Goal: Information Seeking & Learning: Learn about a topic

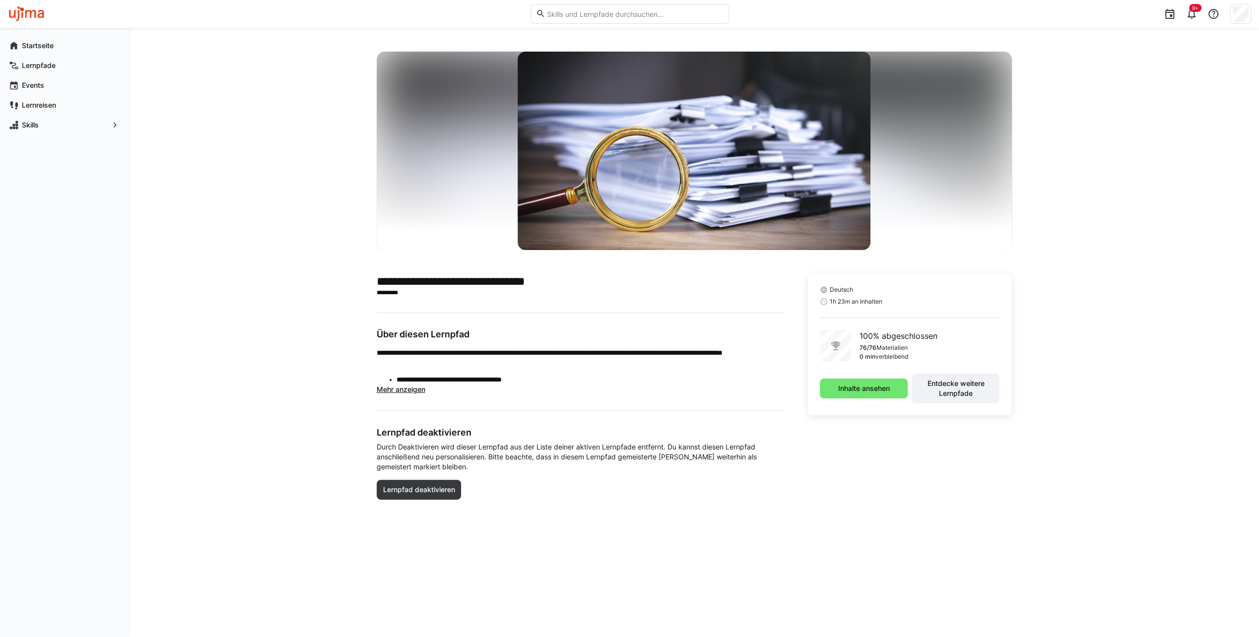
click at [407, 393] on span "Mehr anzeigen" at bounding box center [401, 389] width 49 height 8
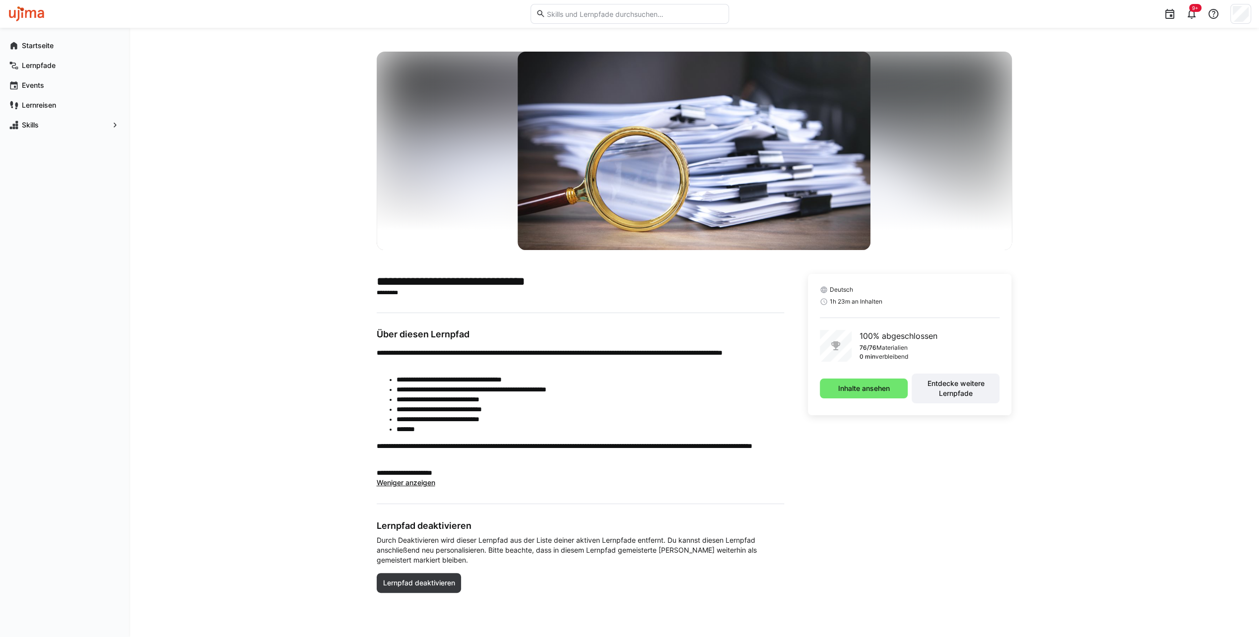
click at [238, 325] on div "**********" at bounding box center [694, 332] width 1130 height 609
click at [856, 391] on span "Inhalte ansehen" at bounding box center [863, 389] width 55 height 10
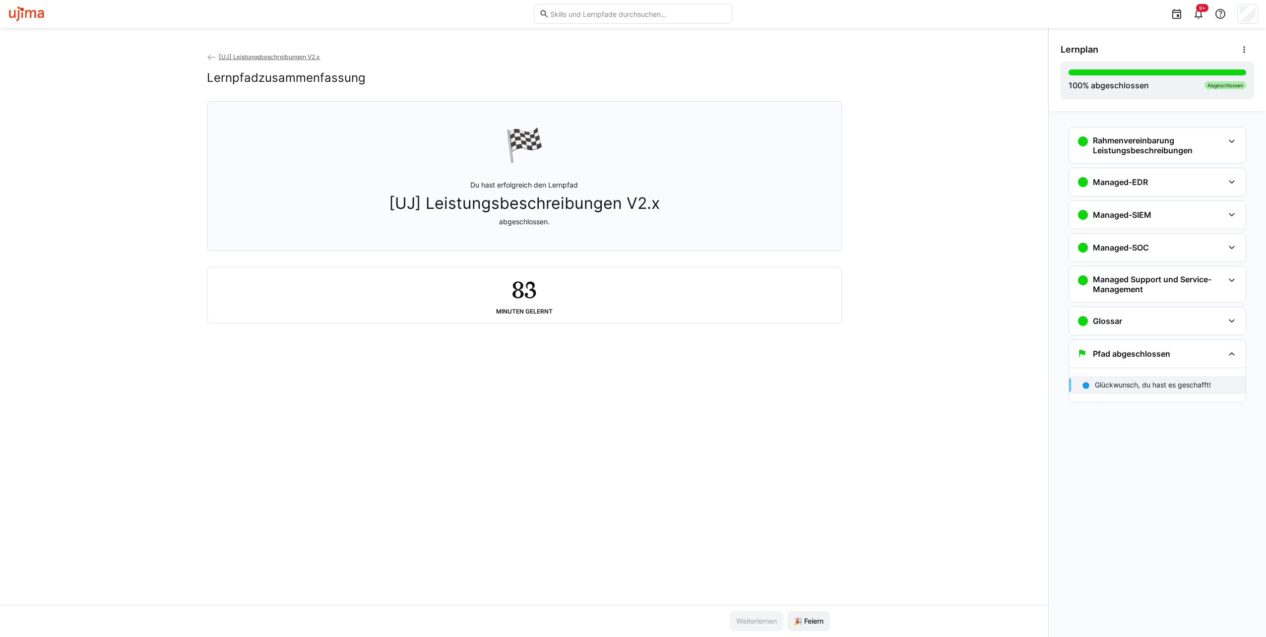
click at [1247, 247] on app-classroom-navigation "Rahmenvereinbarung Leistungsbeschreibungen Inhalt - S.2 1 min 1. Vertragswerk -…" at bounding box center [1157, 278] width 193 height 310
click at [1239, 247] on div "Managed-SOC" at bounding box center [1157, 248] width 177 height 28
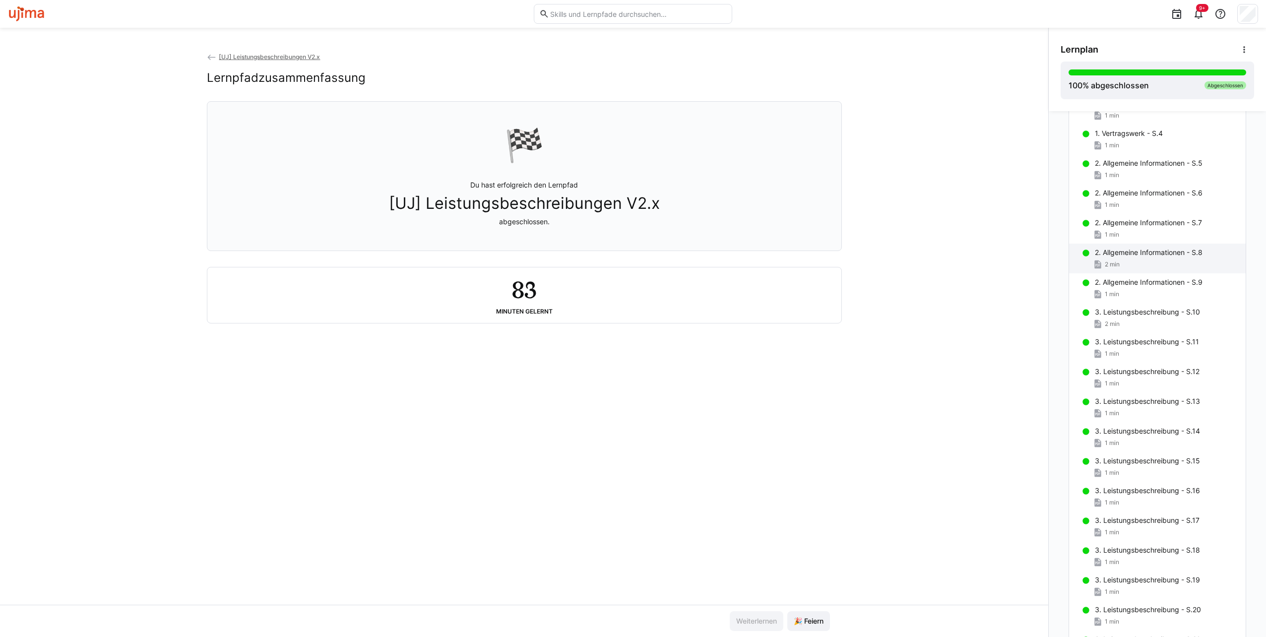
scroll to position [198, 0]
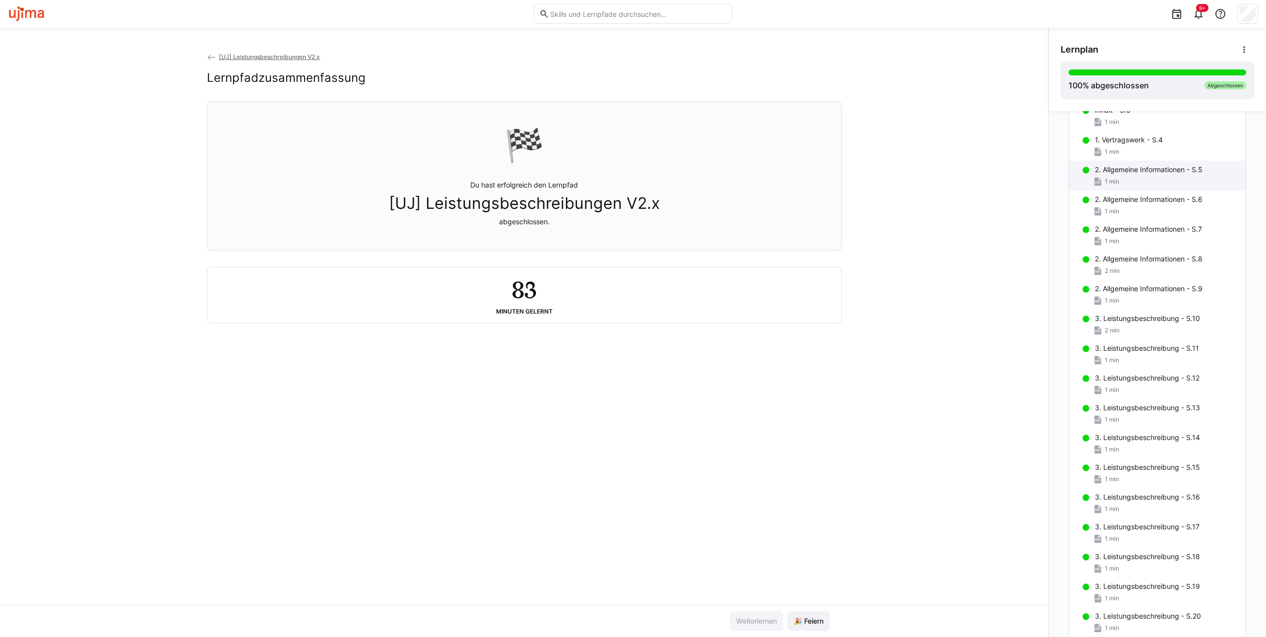
click at [1146, 168] on p "2. Allgemeine Informationen - S.5" at bounding box center [1149, 170] width 108 height 10
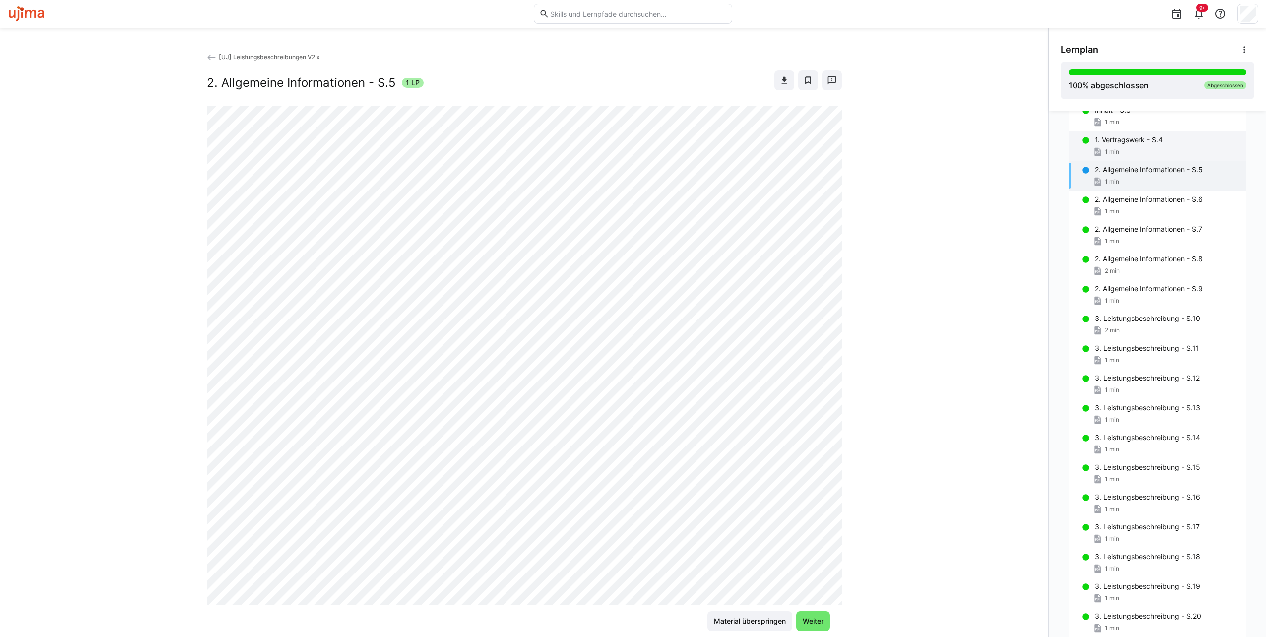
scroll to position [121, 0]
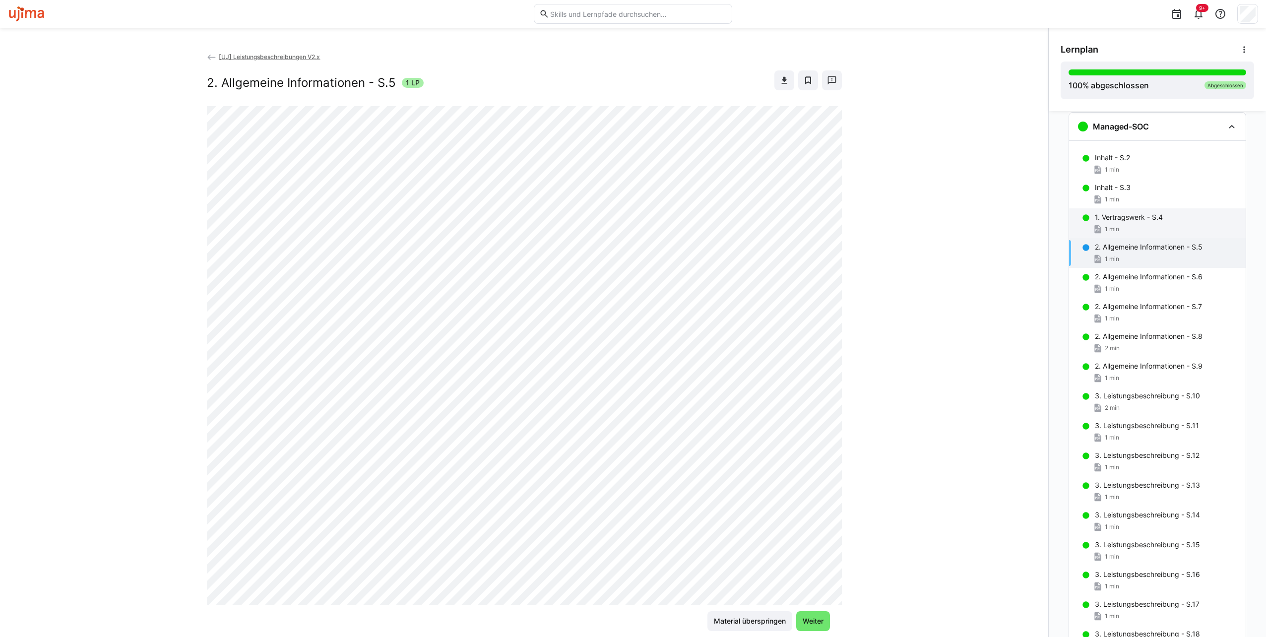
click at [1127, 222] on div "1. Vertragswerk - S.4 1 min" at bounding box center [1157, 223] width 177 height 30
click at [1154, 194] on div "1 min" at bounding box center [1166, 199] width 143 height 10
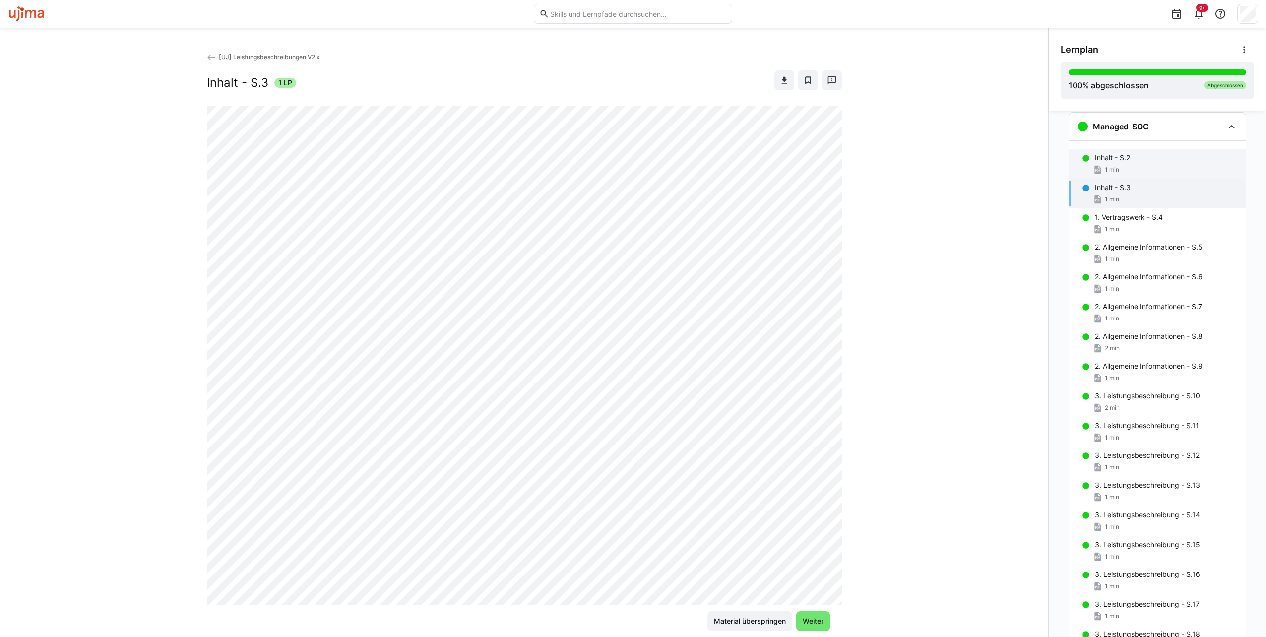
click at [1139, 161] on div "Inhalt - S.2" at bounding box center [1166, 158] width 143 height 10
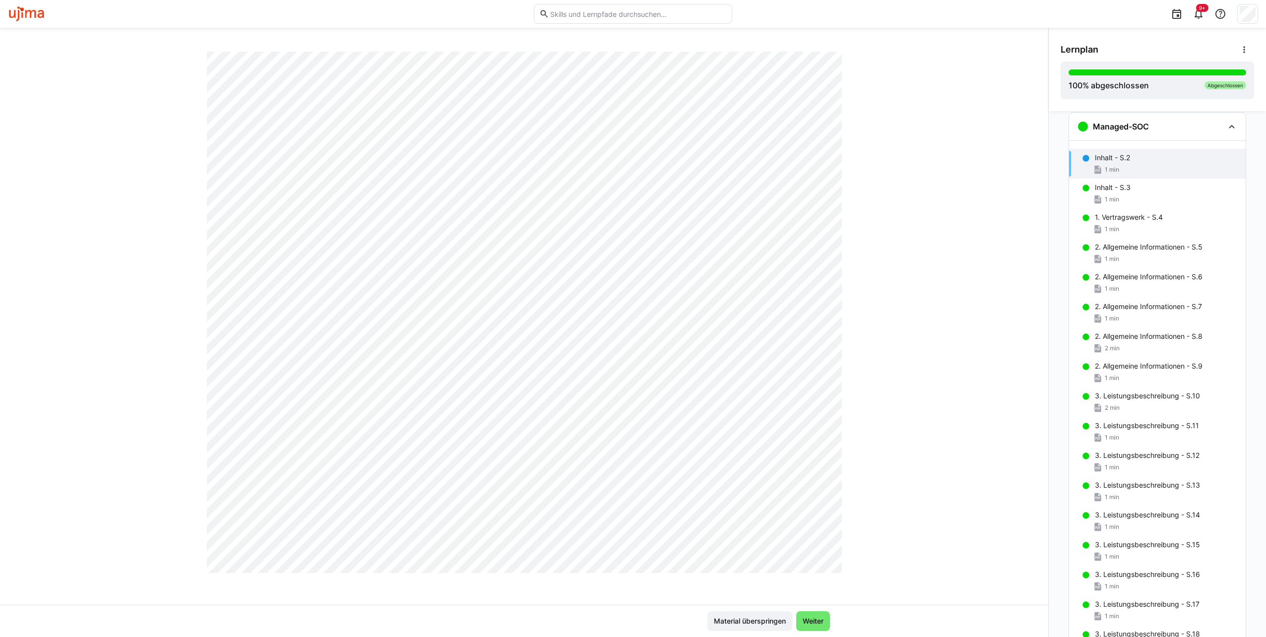
scroll to position [403, 0]
click at [122, 289] on div "[UJ] Leistungsbeschreibungen V2.x Inhalt - S.2 1 LP" at bounding box center [524, 328] width 1048 height 553
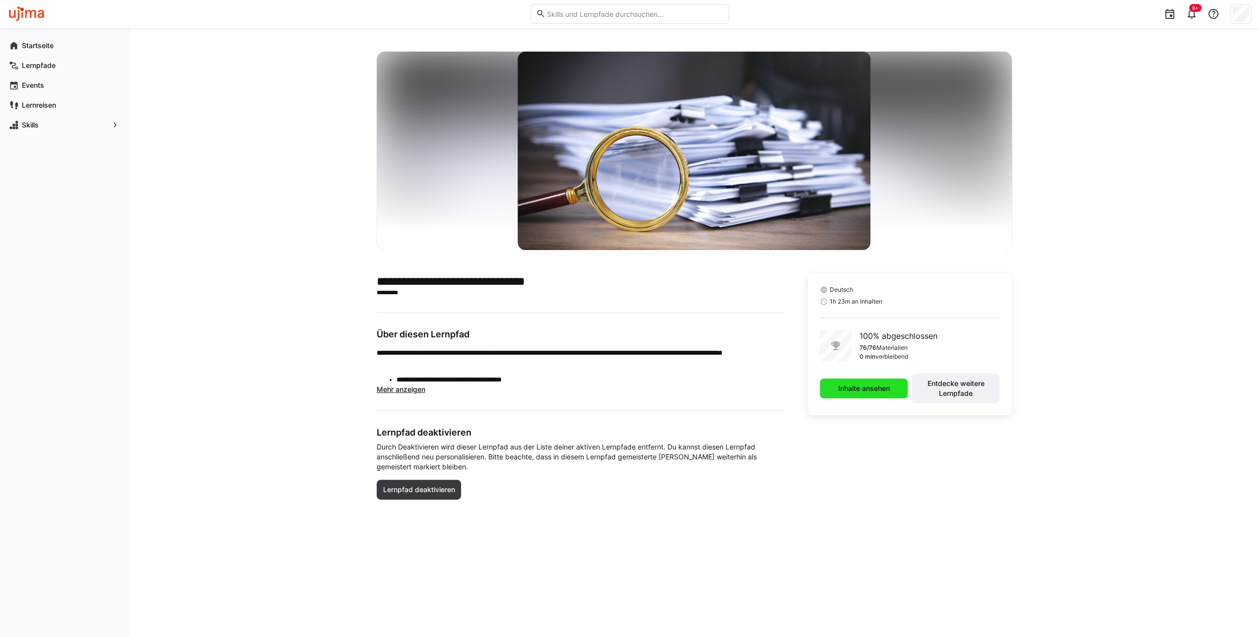
click at [874, 393] on span "Inhalte ansehen" at bounding box center [864, 389] width 88 height 20
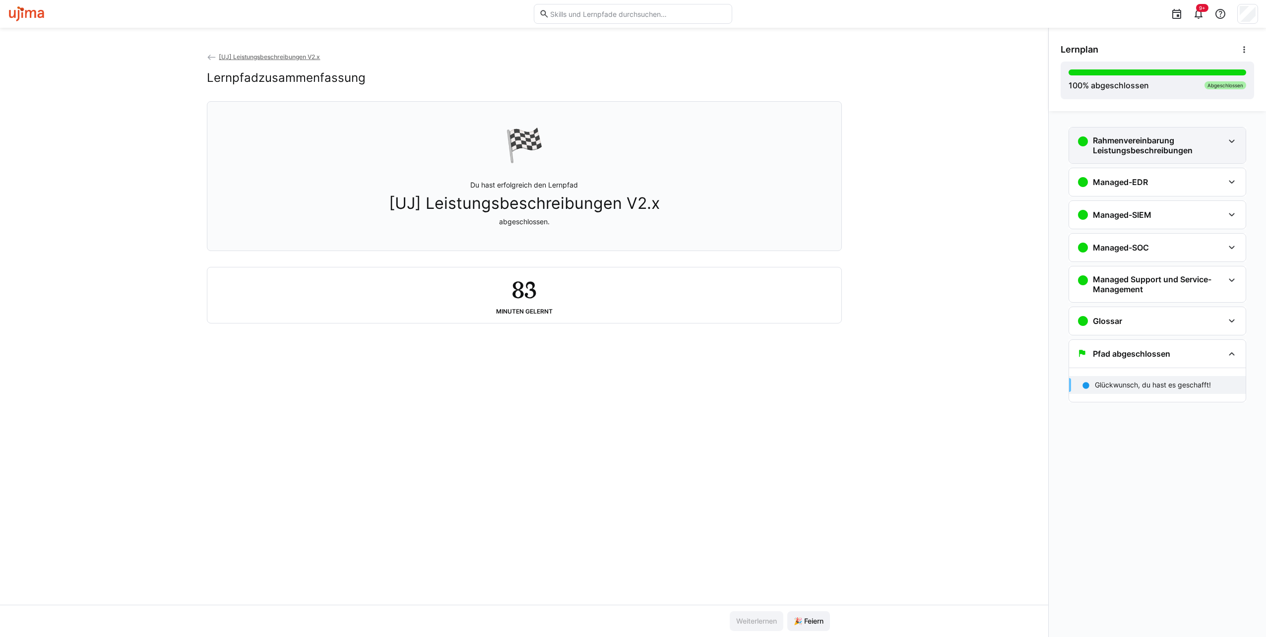
click at [1230, 140] on eds-icon at bounding box center [1232, 141] width 12 height 12
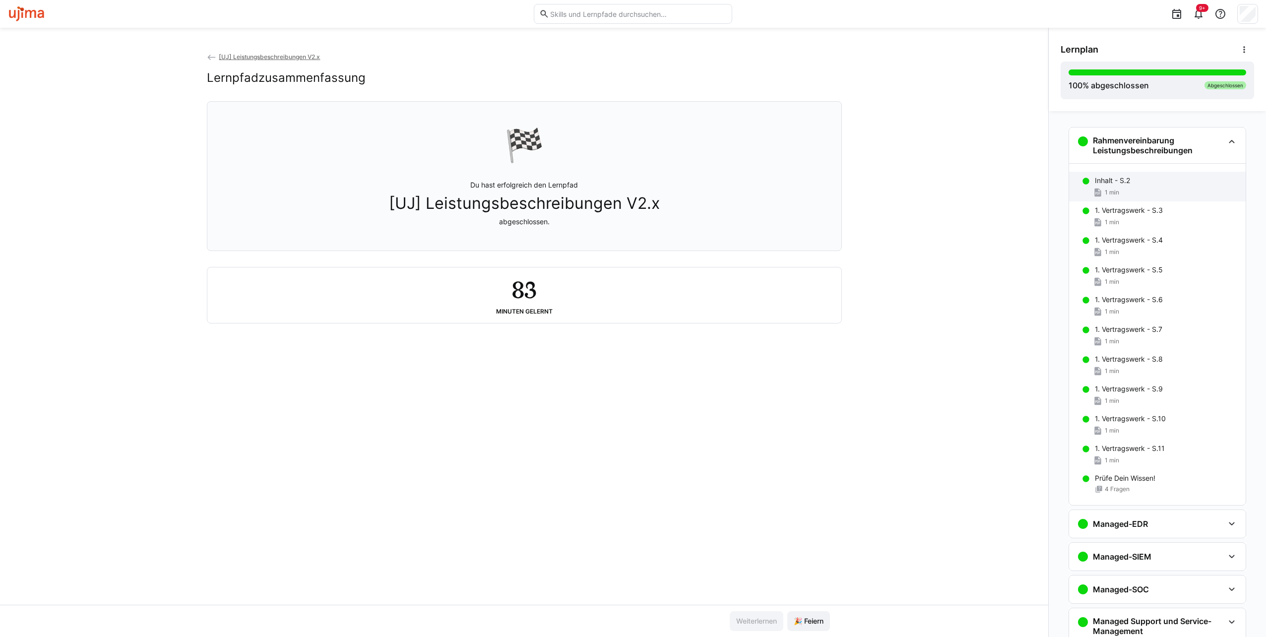
click at [1127, 189] on div "1 min" at bounding box center [1166, 193] width 143 height 10
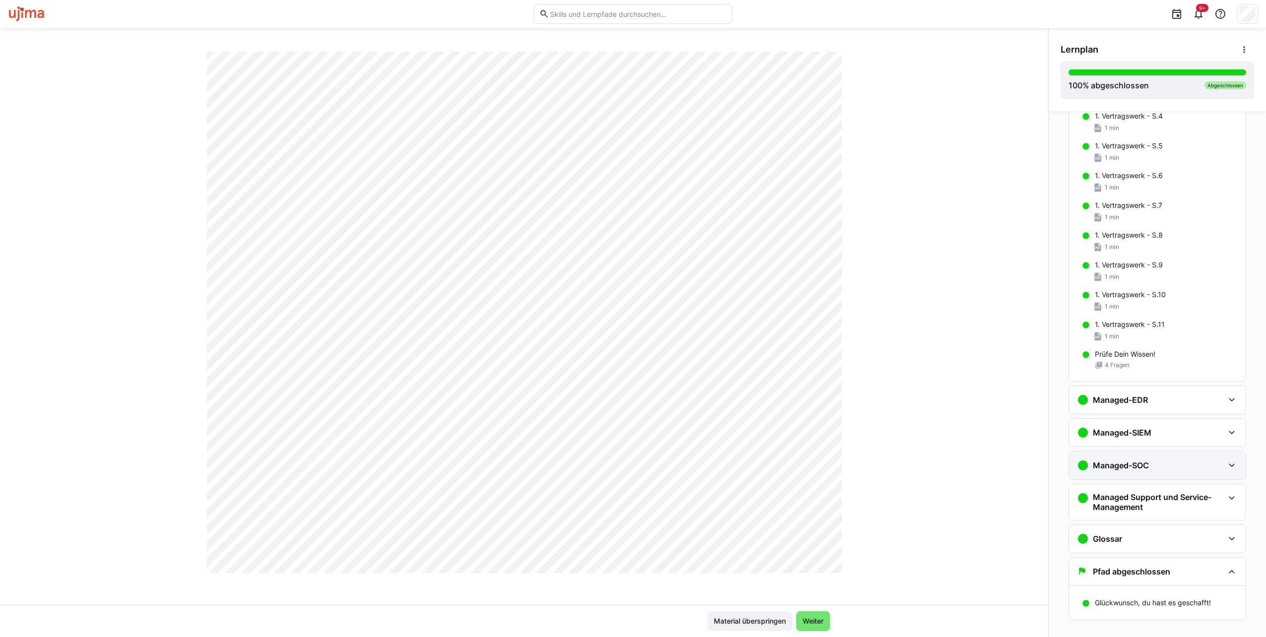
scroll to position [135, 0]
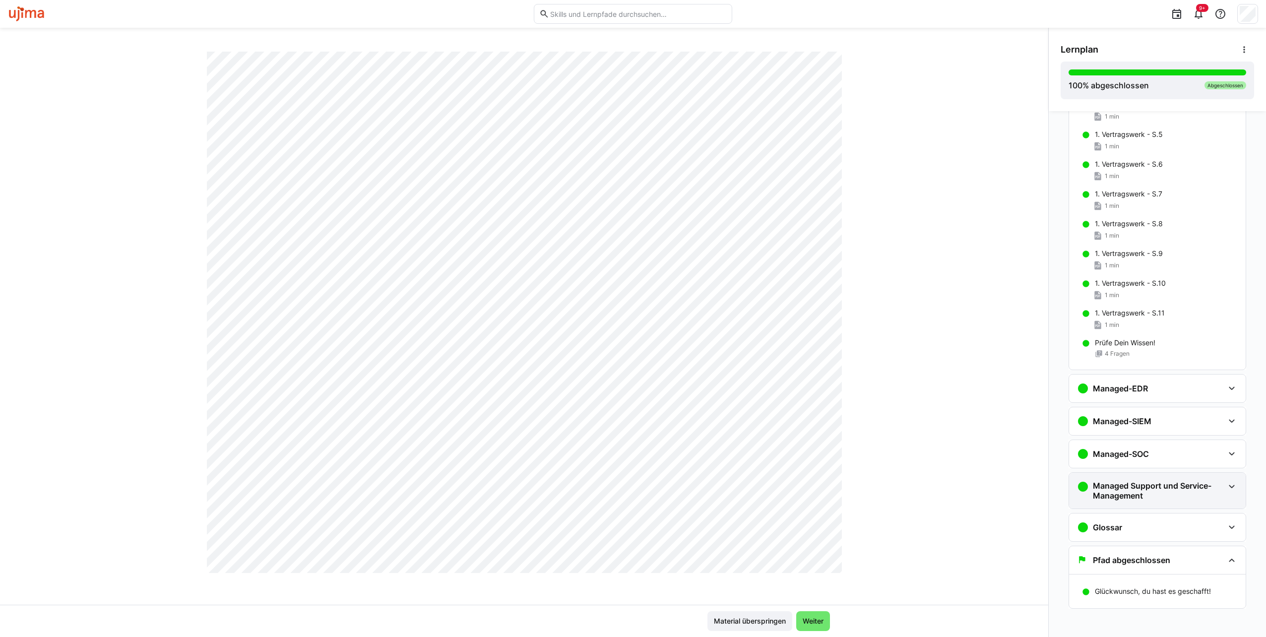
click at [1231, 486] on eds-icon at bounding box center [1232, 487] width 12 height 12
click at [1126, 526] on div "Inhalt - S.2" at bounding box center [1166, 526] width 143 height 10
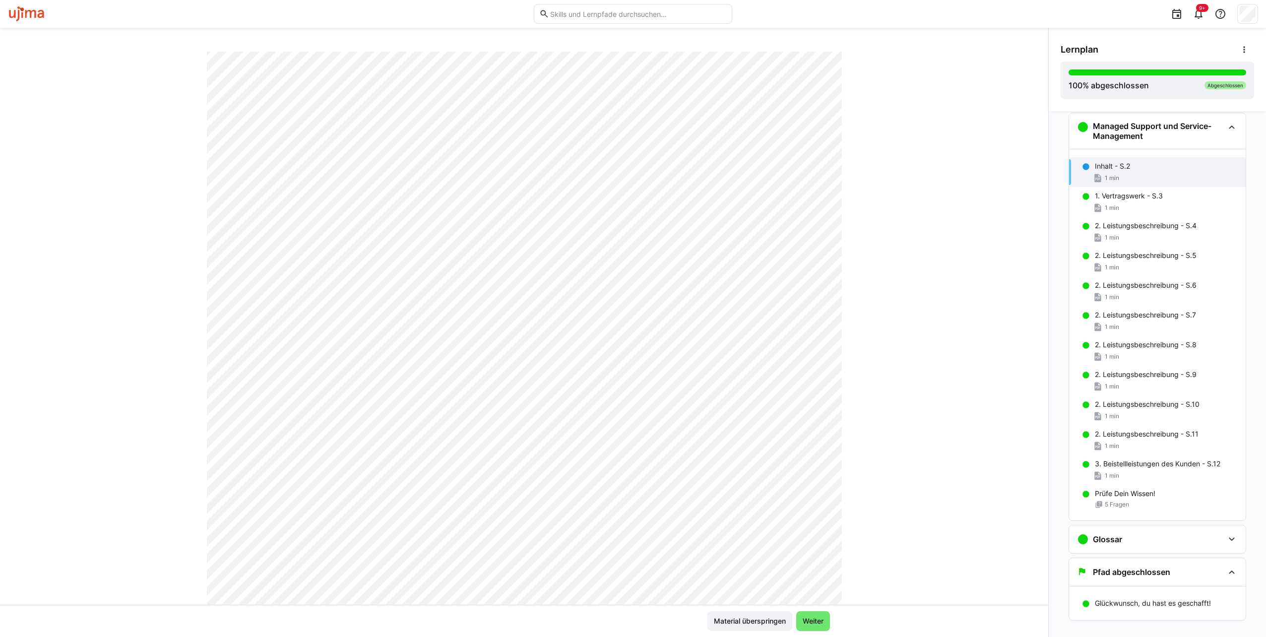
scroll to position [0, 0]
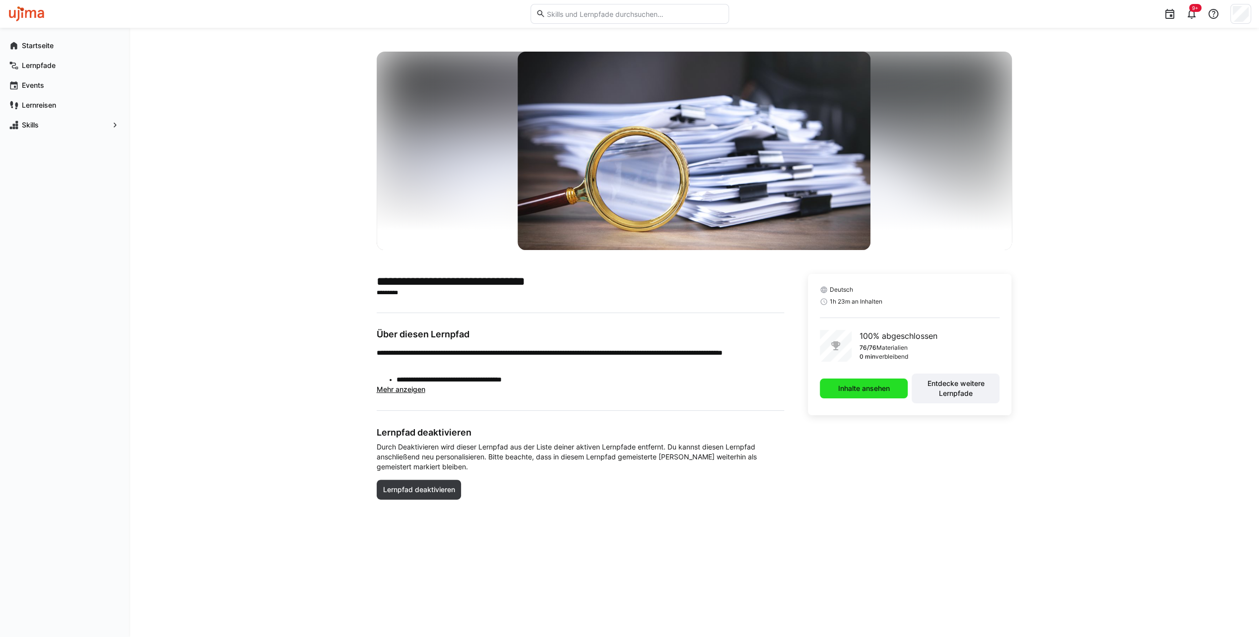
click at [878, 386] on span "Inhalte ansehen" at bounding box center [863, 389] width 55 height 10
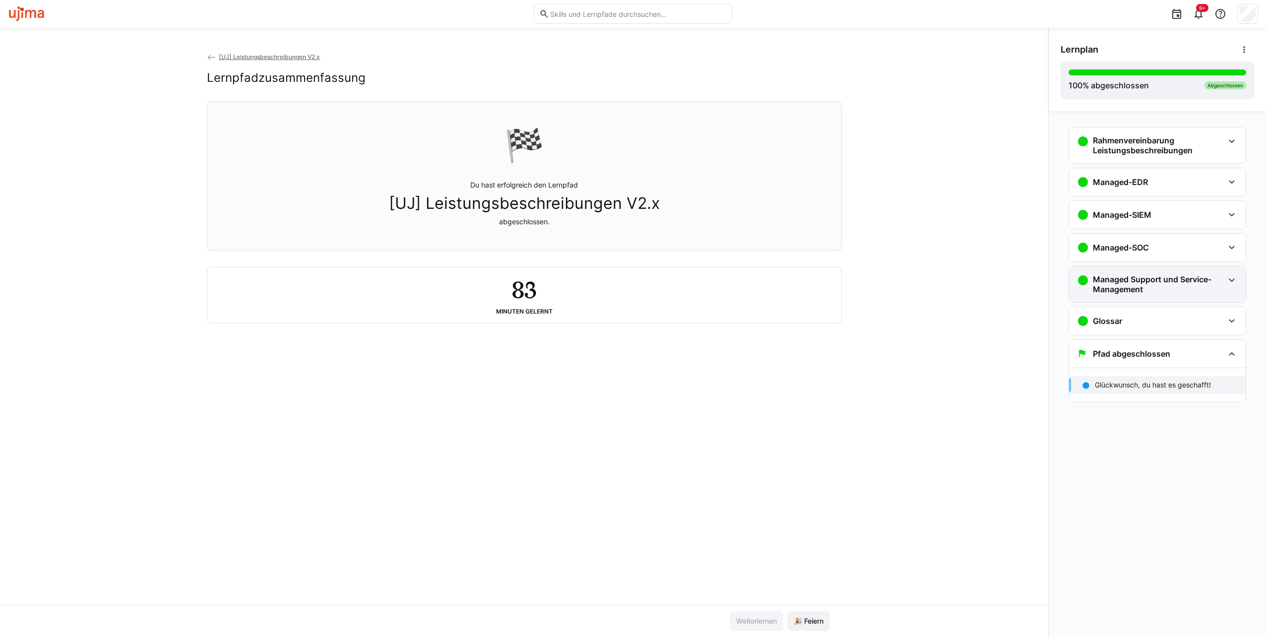
click at [1237, 276] on eds-icon at bounding box center [1232, 280] width 12 height 12
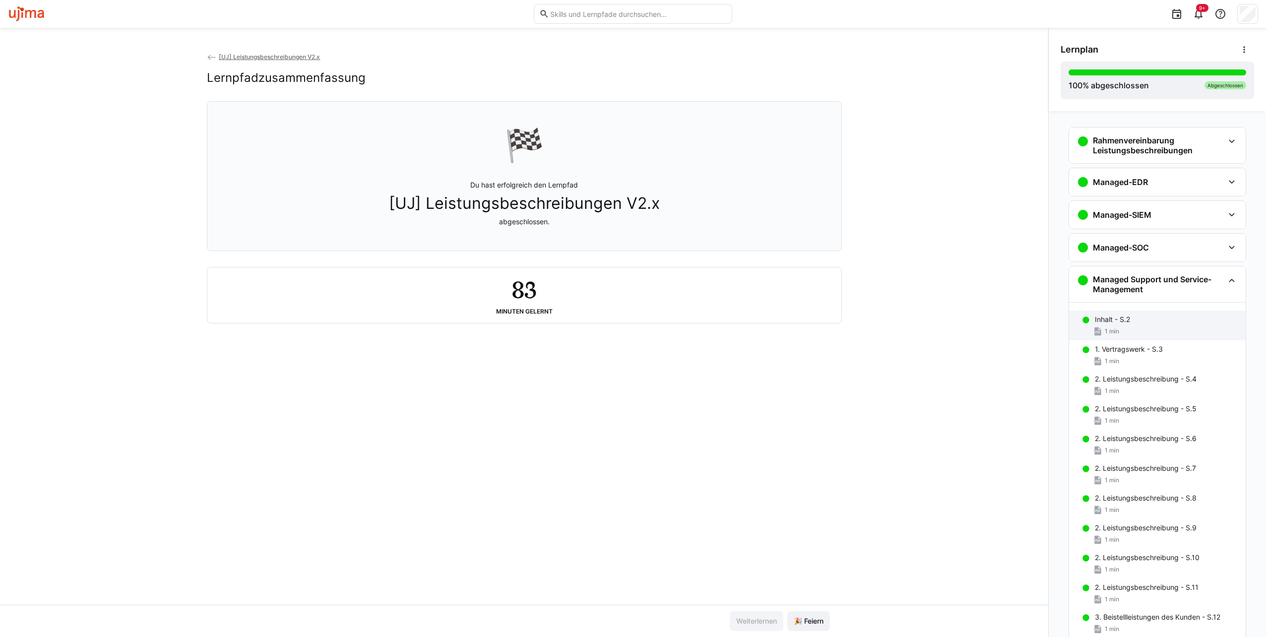
click at [1110, 327] on span "1 min" at bounding box center [1112, 331] width 14 height 8
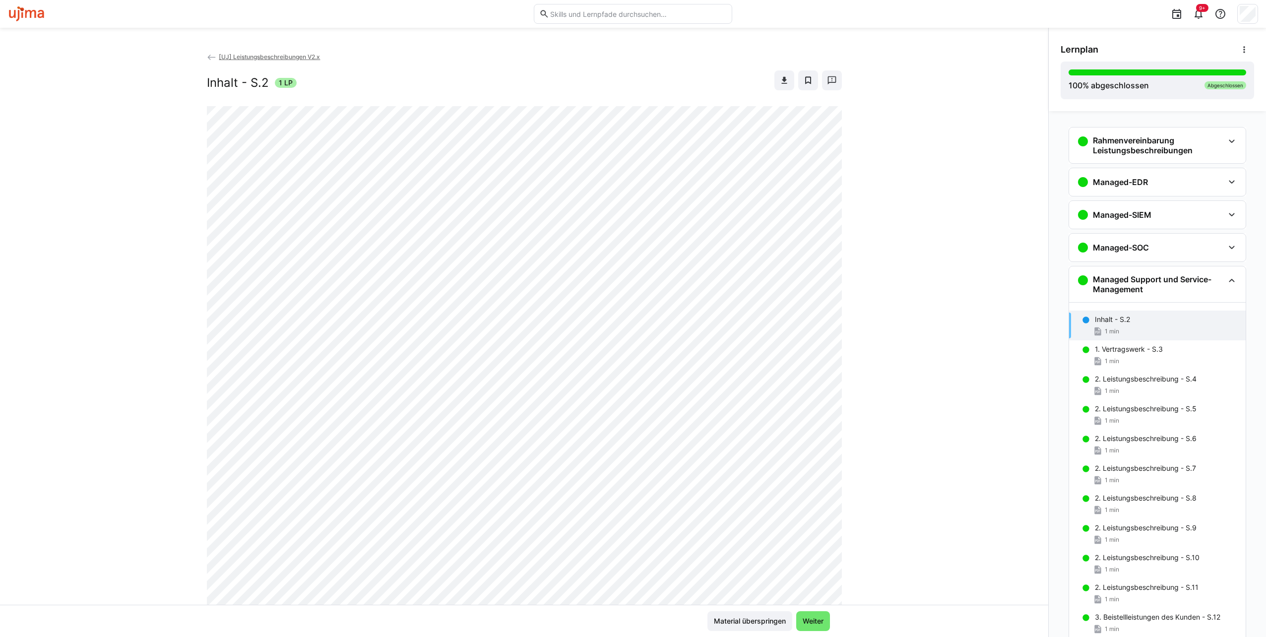
scroll to position [153, 0]
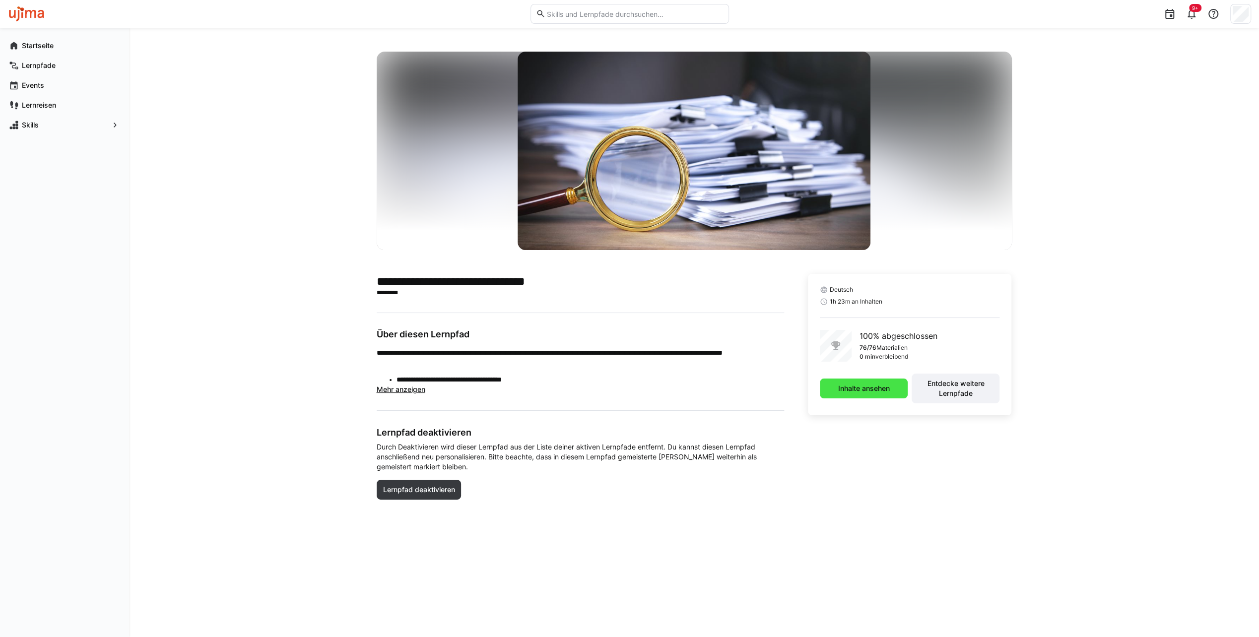
click at [867, 391] on span "Inhalte ansehen" at bounding box center [863, 389] width 55 height 10
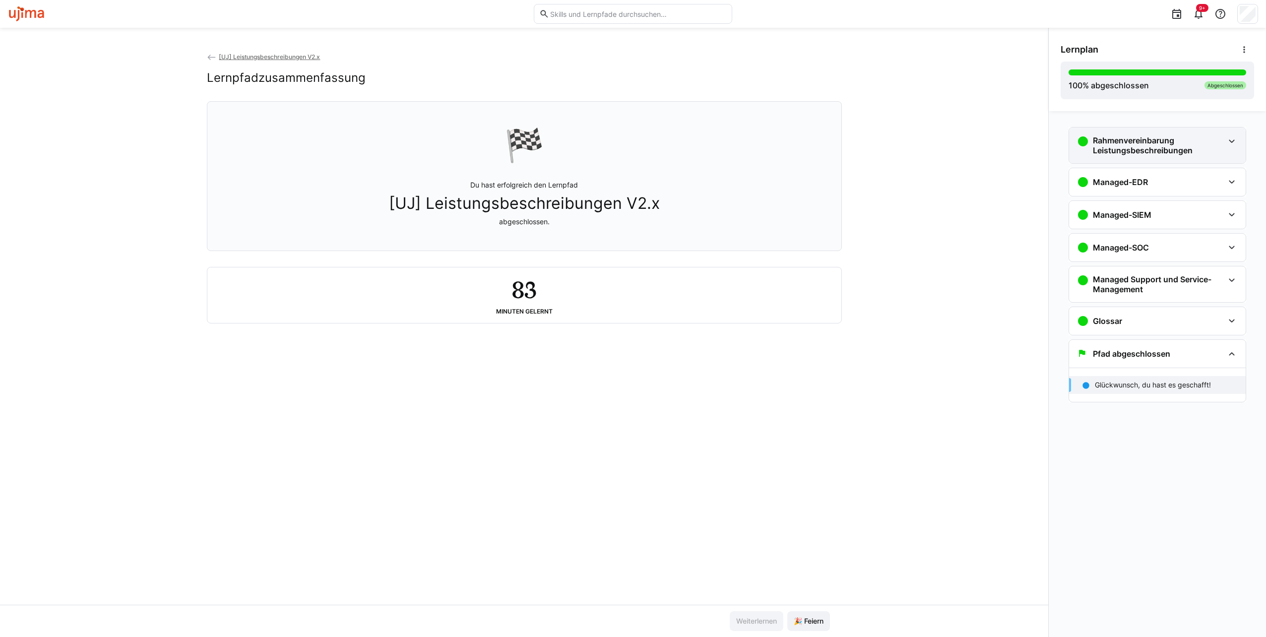
click at [1234, 149] on div "Rahmenvereinbarung Leistungsbeschreibungen" at bounding box center [1157, 146] width 177 height 36
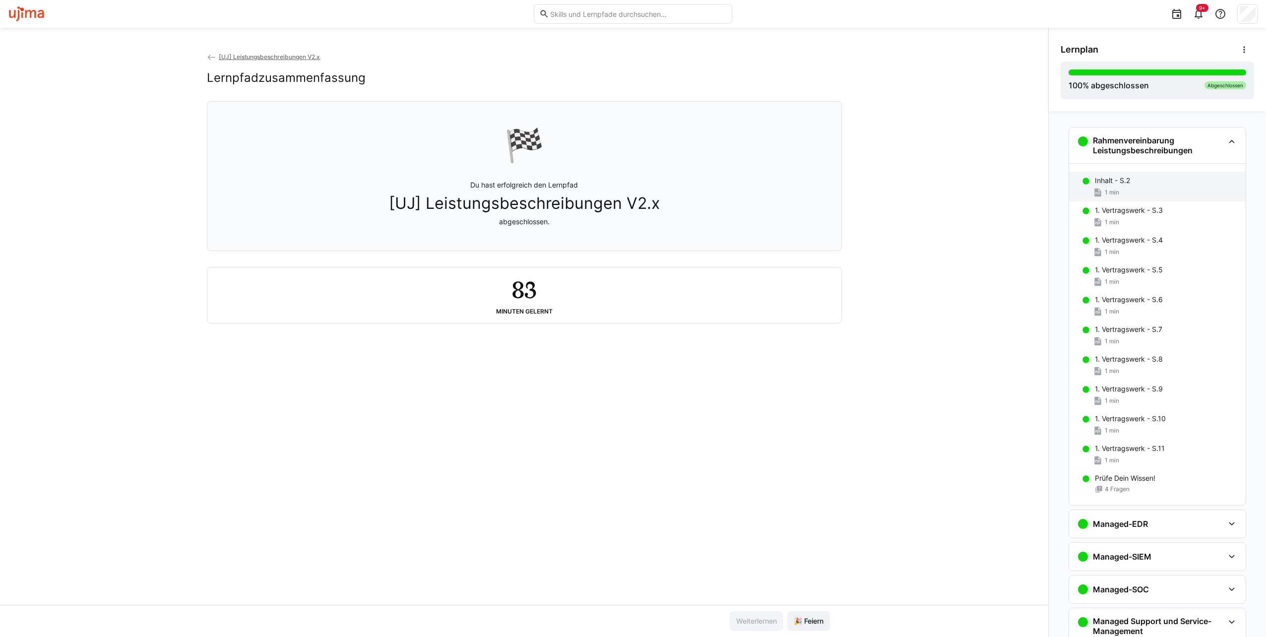
click at [1130, 188] on div "1 min" at bounding box center [1166, 193] width 143 height 10
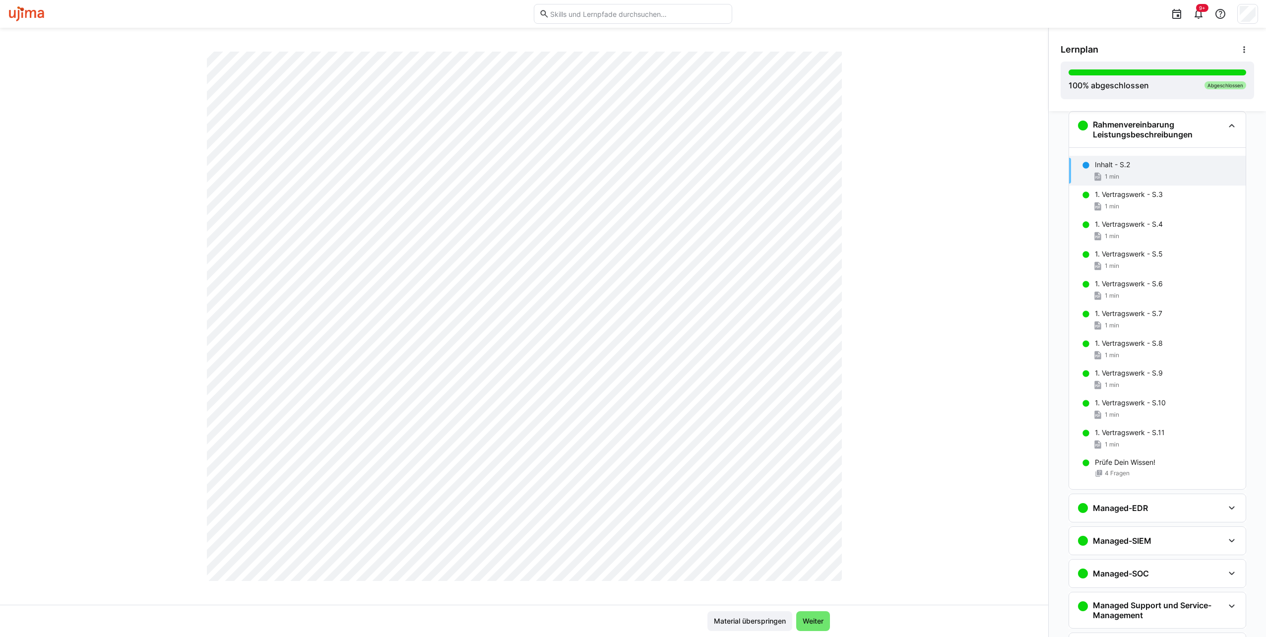
scroll to position [149, 0]
click at [127, 145] on div "[UJ] Leistungsbeschreibungen V2.x Inhalt - S.2 1 LP" at bounding box center [524, 328] width 1048 height 553
